Goal: Obtain resource: Download file/media

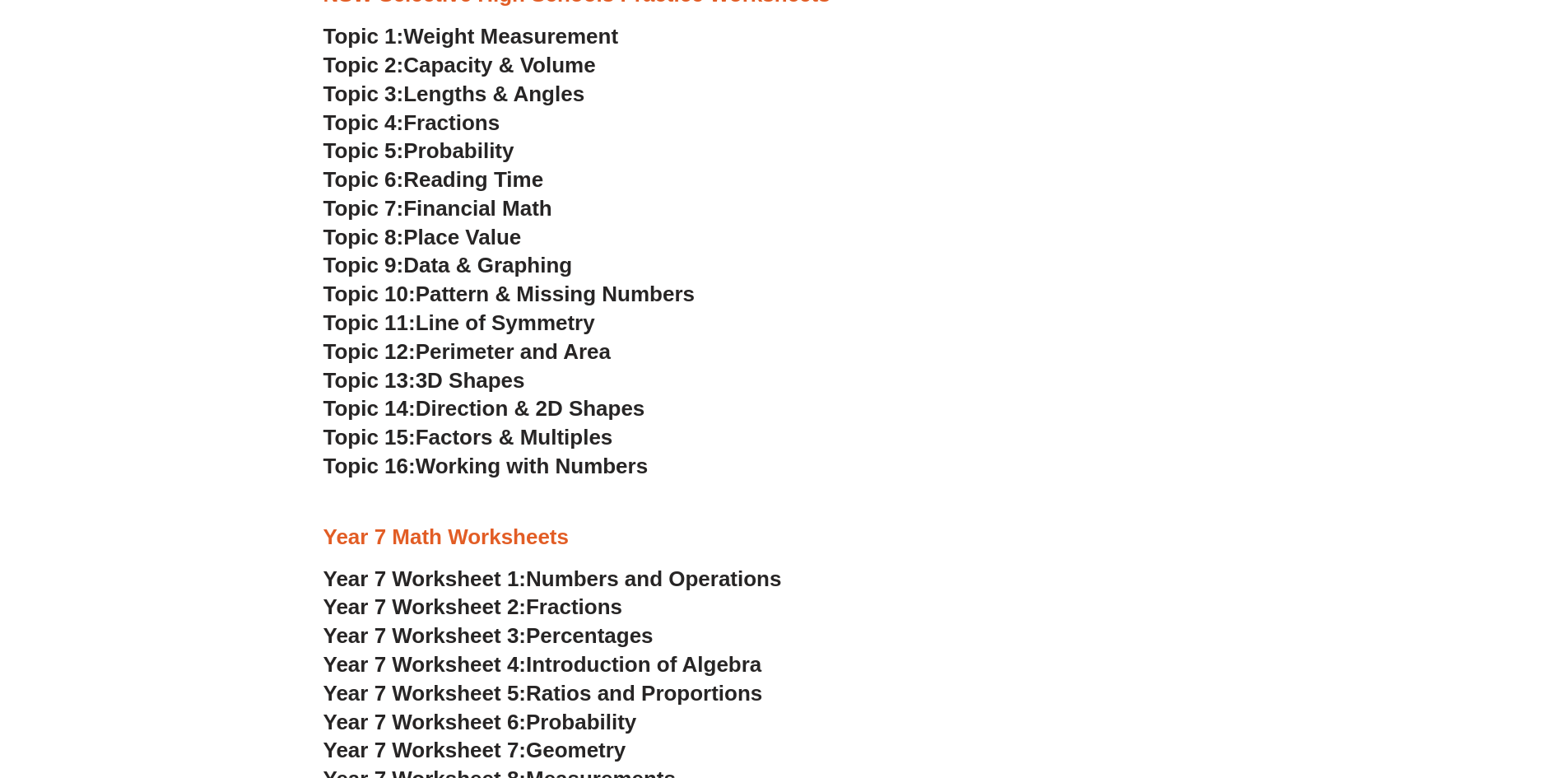
scroll to position [3142, 0]
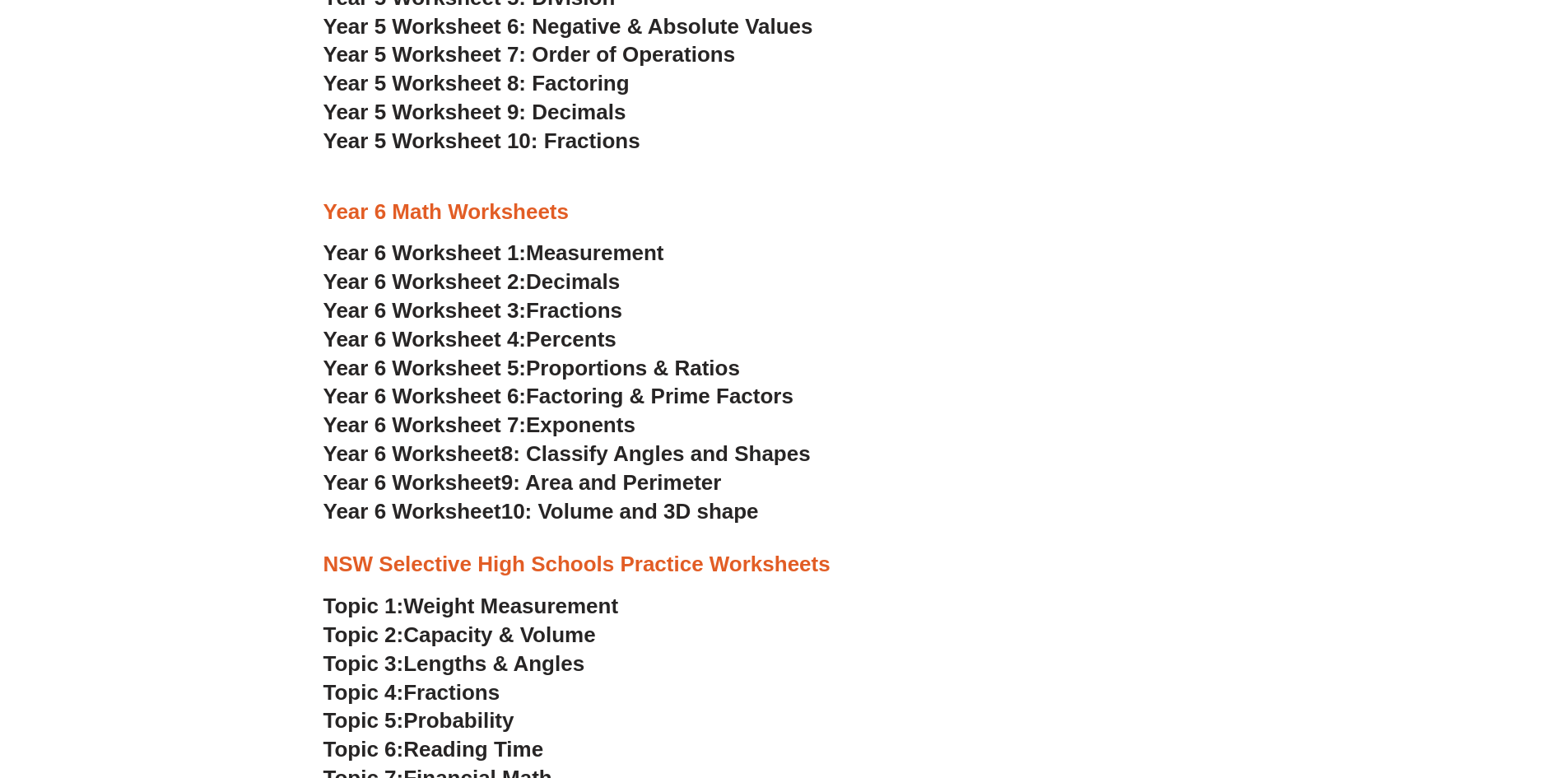
click at [589, 253] on span "Measurement" at bounding box center [595, 253] width 138 height 25
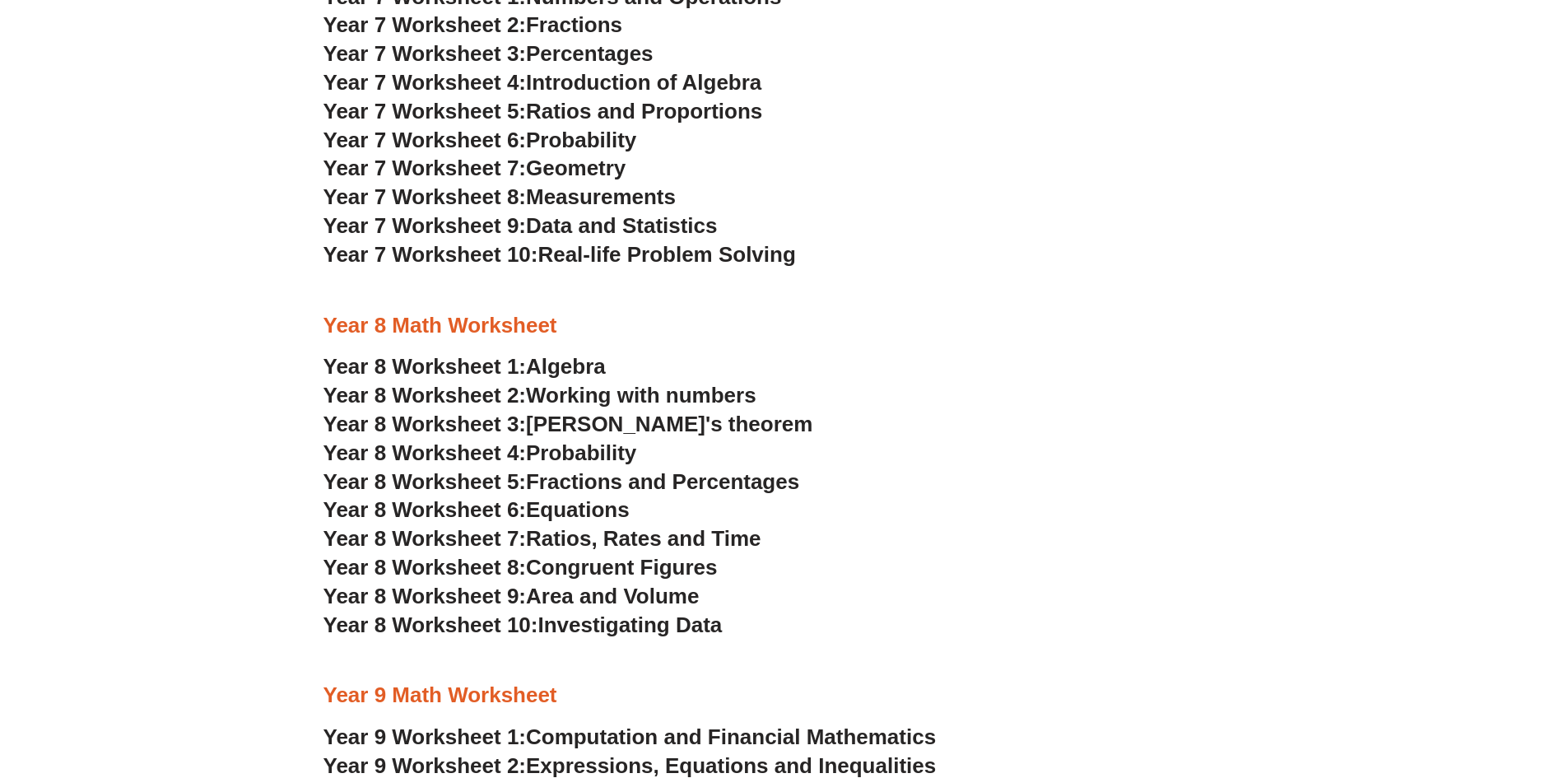
scroll to position [4578, 0]
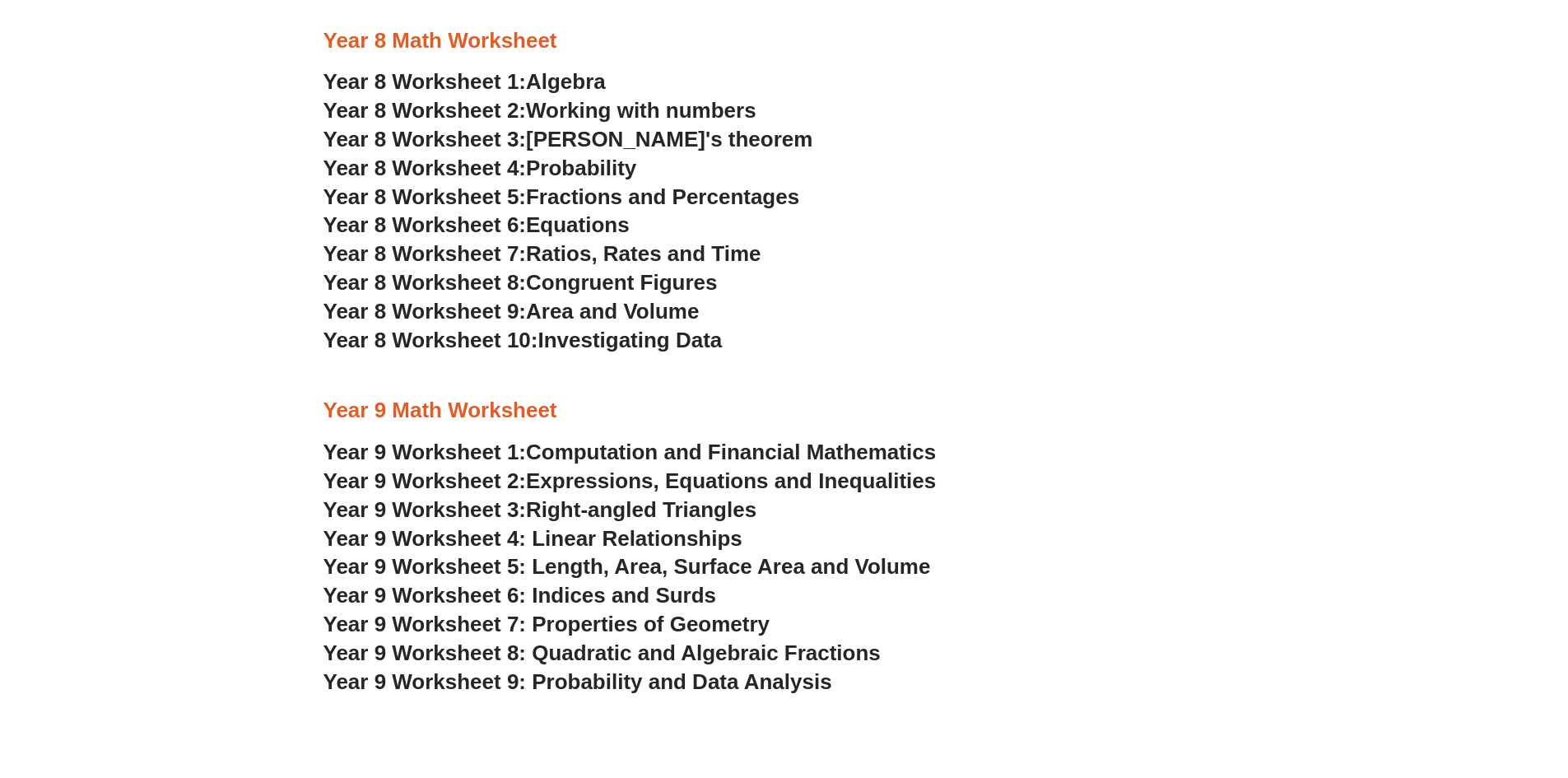
click at [861, 452] on span "Computation and Financial Mathematics" at bounding box center [731, 452] width 410 height 25
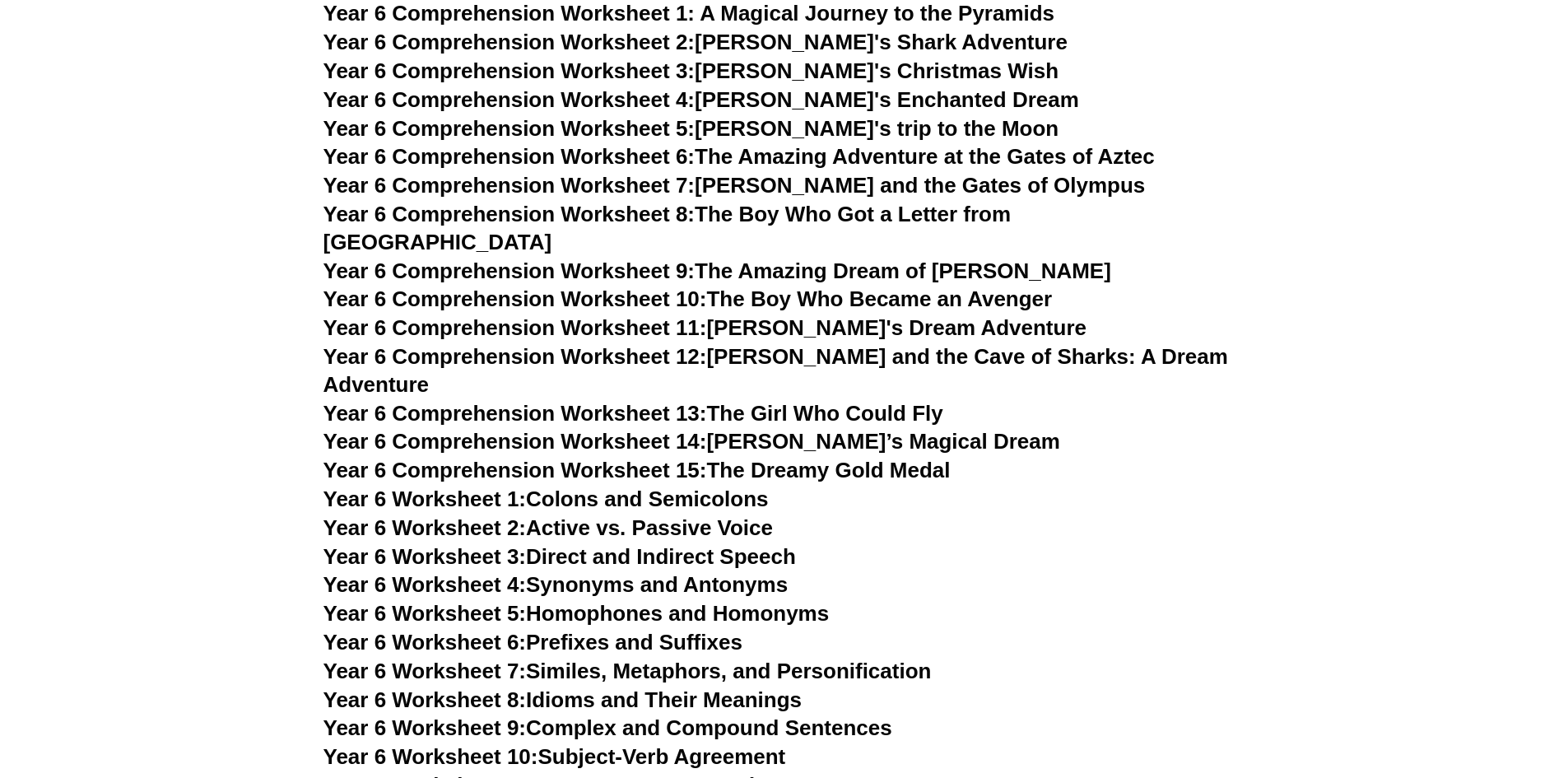
scroll to position [9219, 0]
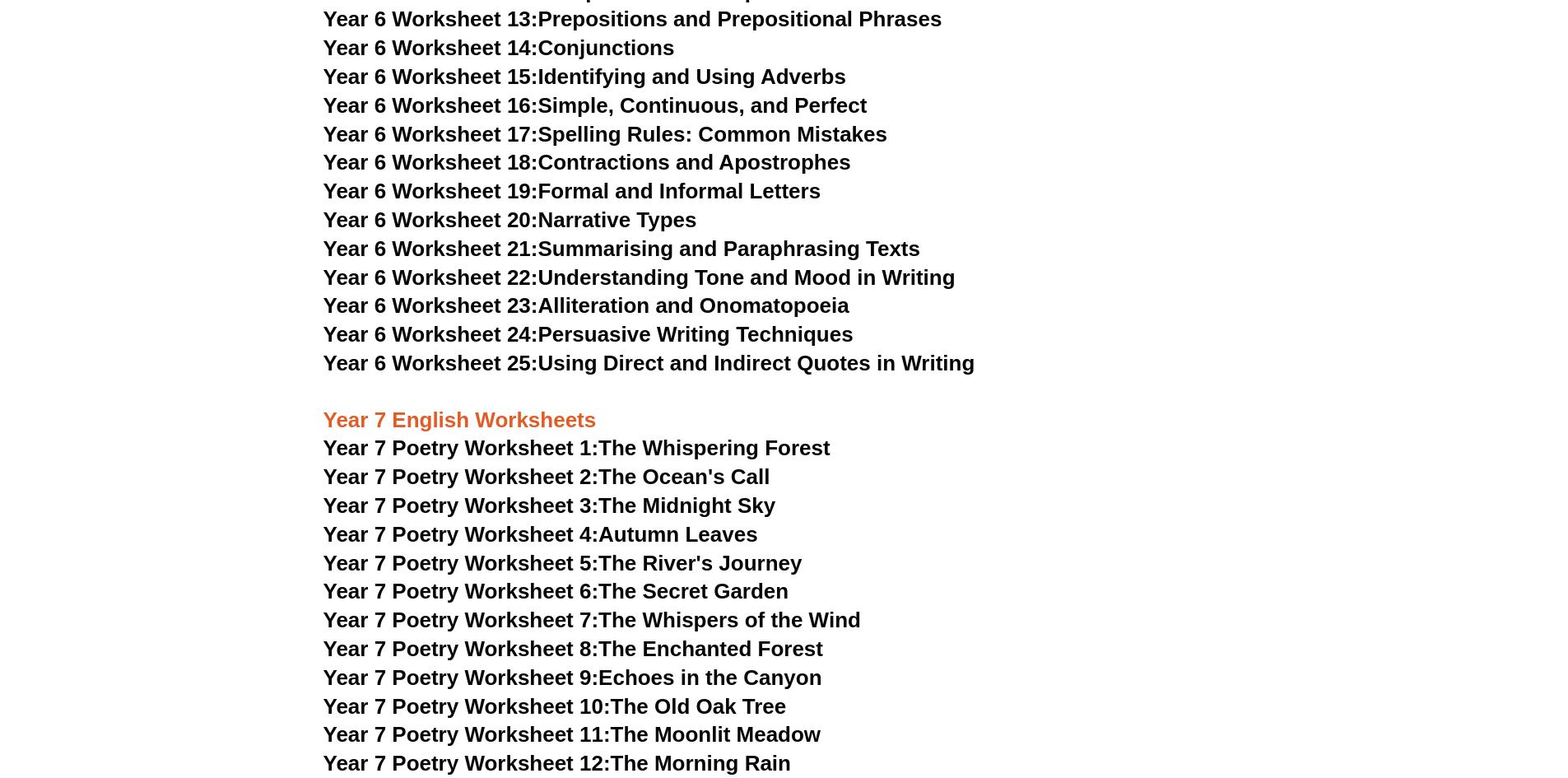
click at [699, 435] on link "Year 7 Poetry Worksheet 1: The Whispering Forest" at bounding box center [577, 447] width 507 height 25
